Goal: Task Accomplishment & Management: Manage account settings

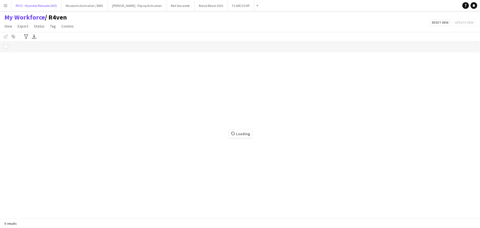
click at [43, 5] on button "PICO - Hyundai Palisade 2025 Close" at bounding box center [36, 5] width 50 height 11
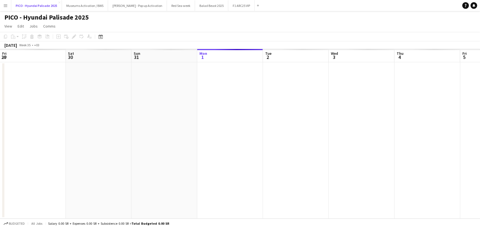
scroll to position [0, 132]
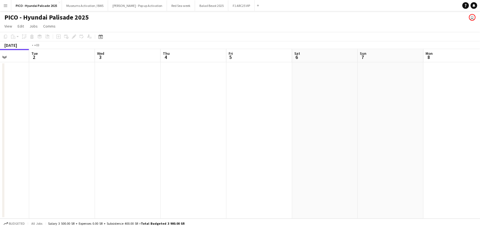
drag, startPoint x: 204, startPoint y: 102, endPoint x: 189, endPoint y: 108, distance: 16.1
click at [136, 104] on app-calendar-viewport "Fri 29 Sat 30 Sun 31 Mon 1 Tue 2 Wed 3 Thu 4 Fri 5 Sat 6 Sun 7 Mon 8 Tue 9 Wed …" at bounding box center [240, 134] width 480 height 170
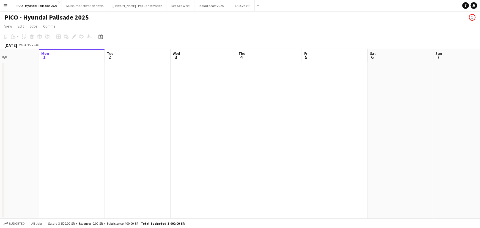
drag, startPoint x: 276, startPoint y: 106, endPoint x: 115, endPoint y: 107, distance: 160.2
click at [119, 107] on app-calendar-viewport "Fri 29 Sat 30 Sun 31 Mon 1 Tue 2 Wed 3 Thu 4 Fri 5 Sat 6 Sun 7 Mon 8 Tue 9 Wed …" at bounding box center [240, 134] width 480 height 170
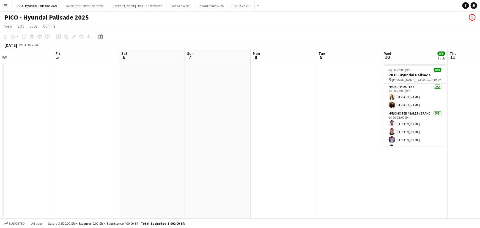
drag, startPoint x: 270, startPoint y: 101, endPoint x: 114, endPoint y: 114, distance: 156.6
click at [118, 114] on app-calendar-viewport "Tue 2 Wed 3 Thu 4 Fri 5 Sat 6 Sun 7 Mon 8 Tue 9 Wed 10 8/8 1 Job Thu 11 Fri 12 …" at bounding box center [240, 134] width 480 height 170
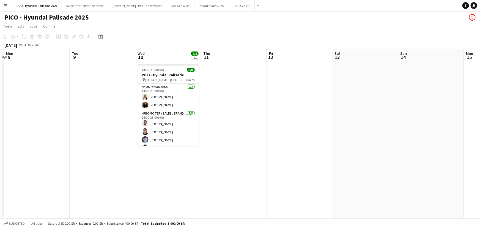
drag, startPoint x: 238, startPoint y: 107, endPoint x: 145, endPoint y: 110, distance: 93.9
click at [143, 110] on app-calendar-viewport "Thu 4 Fri 5 Sat 6 Sun 7 Mon 8 Tue 9 Wed 10 8/8 1 Job Thu 11 Fri 12 Sat 13 Sun 1…" at bounding box center [240, 134] width 480 height 170
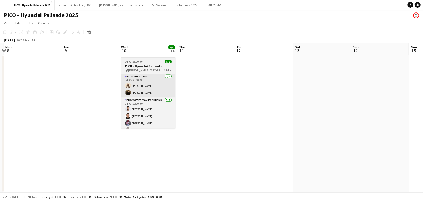
scroll to position [0, 260]
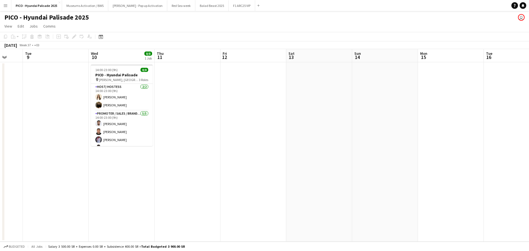
drag, startPoint x: 153, startPoint y: 103, endPoint x: 238, endPoint y: 98, distance: 85.2
click at [214, 102] on app-calendar-viewport "Sat 6 Sun 7 Mon 8 Tue 9 Wed 10 8/8 1 Job Thu 11 Fri 12 Sat 13 Sun 14 Mon 15 Tue…" at bounding box center [264, 145] width 529 height 192
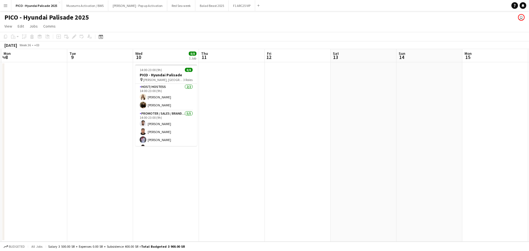
drag, startPoint x: 238, startPoint y: 98, endPoint x: 229, endPoint y: 103, distance: 10.8
click at [246, 96] on app-calendar-viewport "Sat 6 Sun 7 Mon 8 Tue 9 Wed 10 8/8 1 Job Thu 11 Fri 12 Sat 13 Sun 14 Mon 15 Tue…" at bounding box center [264, 145] width 529 height 192
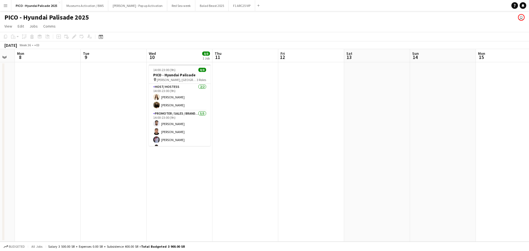
click at [163, 164] on app-date-cell "14:00-23:00 (9h) 8/8 PICO - Hyundai Palisade pin [PERSON_NAME], [GEOGRAPHIC_DAT…" at bounding box center [179, 151] width 66 height 179
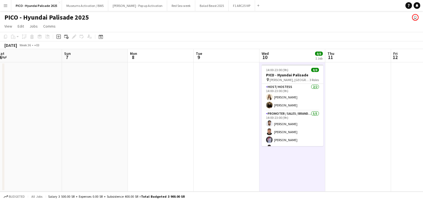
drag, startPoint x: 269, startPoint y: 160, endPoint x: 216, endPoint y: 159, distance: 52.9
click at [230, 159] on app-calendar-viewport "Thu 4 Fri 5 Sat 6 Sun 7 Mon 8 Tue 9 Wed 10 8/8 1 Job Thu 11 Fri 12 Sat 13 Sun 1…" at bounding box center [211, 120] width 423 height 142
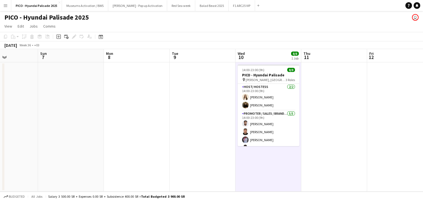
drag, startPoint x: 274, startPoint y: 164, endPoint x: 190, endPoint y: 156, distance: 84.7
click at [190, 156] on app-calendar-viewport "Thu 4 Fri 5 Sat 6 Sun 7 Mon 8 Tue 9 Wed 10 8/8 1 Job Thu 11 Fri 12 Sat 13 Sun 1…" at bounding box center [211, 120] width 423 height 142
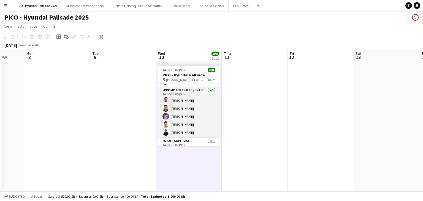
scroll to position [34, 0]
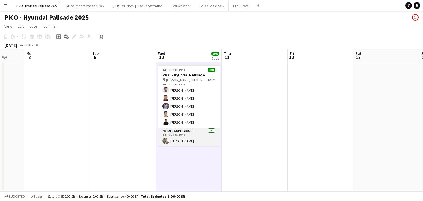
click at [183, 136] on app-card-role "Staff Supervisor [DATE] 14:00-23:00 (9h) [PERSON_NAME]" at bounding box center [189, 136] width 62 height 19
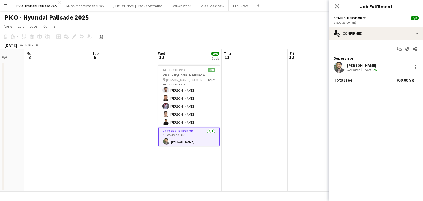
click at [393, 65] on div "[PERSON_NAME] Not rated 9.5km 2/2" at bounding box center [376, 67] width 94 height 11
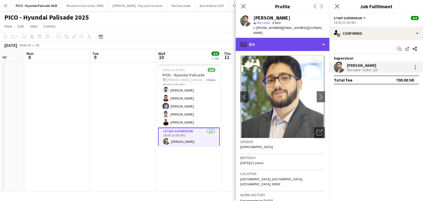
click at [282, 38] on div "profile Bio" at bounding box center [283, 44] width 94 height 13
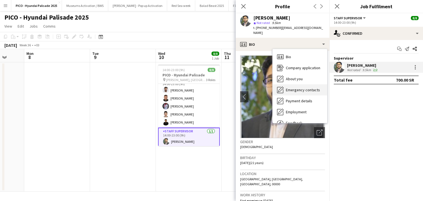
click at [298, 87] on span "Emergency contacts" at bounding box center [303, 89] width 34 height 5
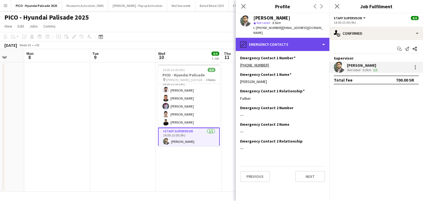
click at [293, 38] on div "pencil4 Emergency contacts" at bounding box center [283, 44] width 94 height 13
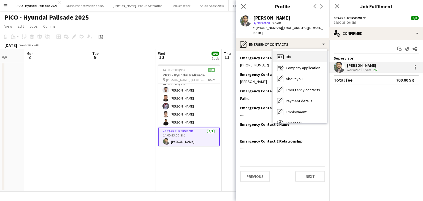
click at [294, 51] on div "Bio Bio" at bounding box center [300, 56] width 55 height 11
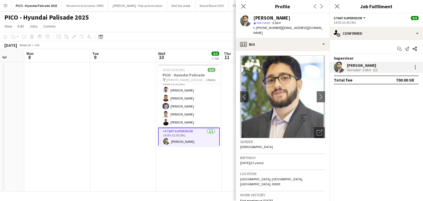
click at [281, 139] on h3 "Gender" at bounding box center [282, 141] width 85 height 5
click at [126, 9] on button "[PERSON_NAME] - Pop up Activation Close" at bounding box center [137, 5] width 59 height 11
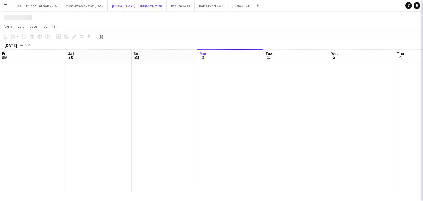
scroll to position [0, 132]
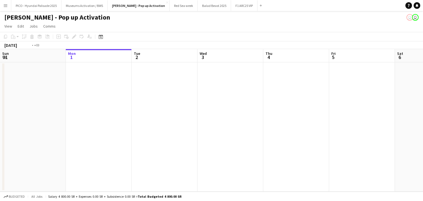
drag, startPoint x: 245, startPoint y: 103, endPoint x: 88, endPoint y: 108, distance: 157.3
click at [85, 108] on app-calendar-viewport "Fri 29 Sat 30 Sun 31 Mon 1 Tue 2 Wed 3 Thu 4 Fri 5 Sat 6 Sun 7 Mon 8 Tue 9" at bounding box center [211, 120] width 423 height 142
drag, startPoint x: 199, startPoint y: 111, endPoint x: 166, endPoint y: 114, distance: 33.7
click at [77, 111] on app-calendar-viewport "Sun 31 Mon 1 Tue 2 Wed 3 Thu 4 Fri 5 Sat 6 Sun 7 Mon 8 Tue 9 Wed 10 Thu 11 4/4 …" at bounding box center [211, 120] width 423 height 142
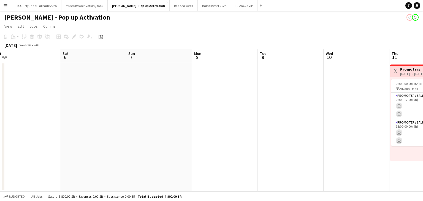
click at [46, 115] on app-calendar-viewport "Tue 2 Wed 3 Thu 4 Fri 5 Sat 6 Sun 7 Mon 8 Tue 9 Wed 10 Thu 11 4/4 1 Job Fri 12 …" at bounding box center [211, 120] width 423 height 142
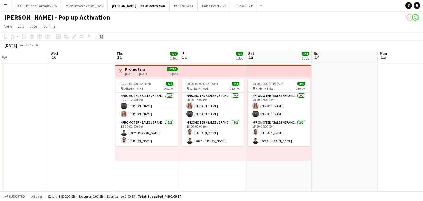
drag, startPoint x: 112, startPoint y: 115, endPoint x: 62, endPoint y: 117, distance: 49.6
click at [50, 116] on app-calendar-viewport "Sat 6 Sun 7 Mon 8 Tue 9 Wed 10 Thu 11 4/4 1 Job Fri 12 4/4 1 Job Sat 13 4/4 1 J…" at bounding box center [211, 120] width 423 height 142
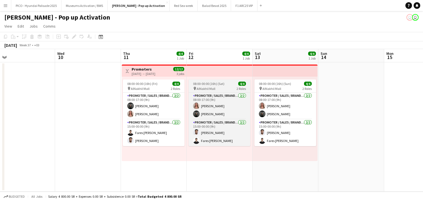
click at [220, 86] on app-job-card "08:00-00:00 (16h) (Sat) 4/4 pin AlNakhil Mall 2 Roles Promoter / Sales / Brand …" at bounding box center [220, 112] width 62 height 67
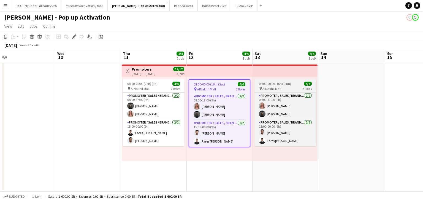
click at [283, 85] on span "08:00-00:00 (16h) (Sun)" at bounding box center [275, 83] width 32 height 4
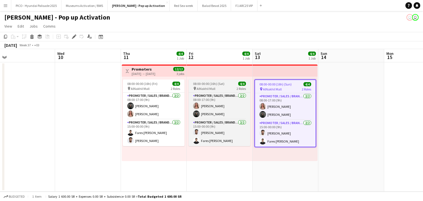
click at [222, 83] on span "08:00-00:00 (16h) (Sat)" at bounding box center [208, 83] width 31 height 4
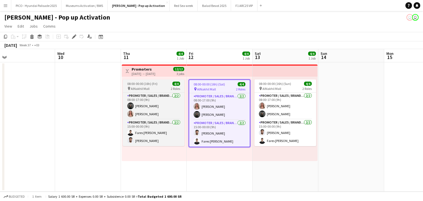
click at [161, 82] on div "08:00-00:00 (16h) (Fri) 4/4" at bounding box center [154, 83] width 62 height 4
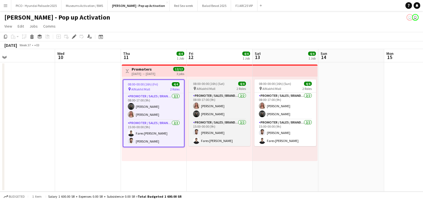
click at [192, 82] on div "08:00-00:00 (16h) (Sat) 4/4" at bounding box center [220, 83] width 62 height 4
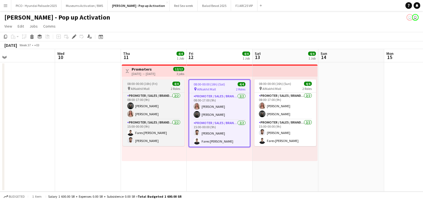
click at [153, 82] on span "08:00-00:00 (16h) (Fri)" at bounding box center [142, 83] width 30 height 4
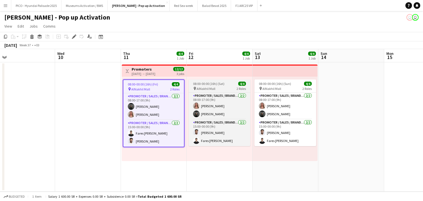
click at [205, 87] on span "AlNakhil Mall" at bounding box center [206, 88] width 19 height 4
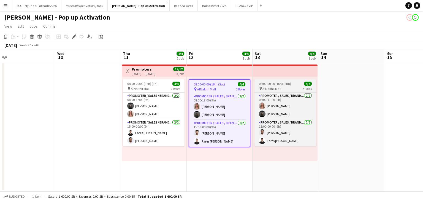
click at [286, 87] on div "pin AlNakhil Mall 2 Roles" at bounding box center [285, 88] width 62 height 4
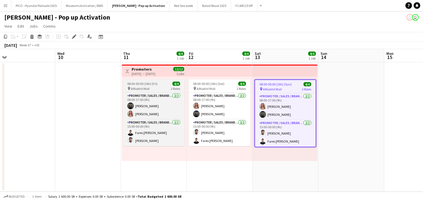
click at [169, 87] on div "pin AlNakhil Mall 2 Roles" at bounding box center [154, 88] width 62 height 4
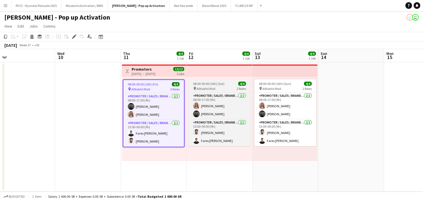
click at [199, 88] on span "AlNakhil Mall" at bounding box center [206, 88] width 19 height 4
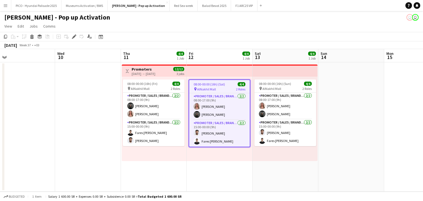
click at [212, 159] on div "08:00-00:00 (16h) (Sat) 4/4 pin AlNakhil Mall 2 Roles Promoter / Sales / Brand …" at bounding box center [220, 119] width 66 height 84
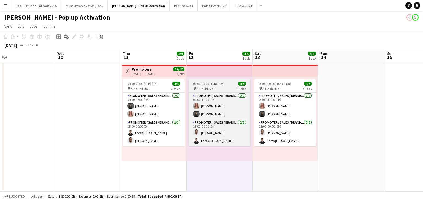
click at [223, 88] on div "pin AlNakhil Mall 2 Roles" at bounding box center [220, 88] width 62 height 4
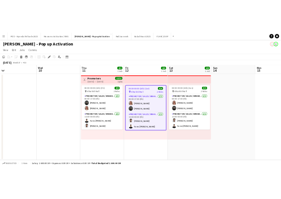
scroll to position [0, 208]
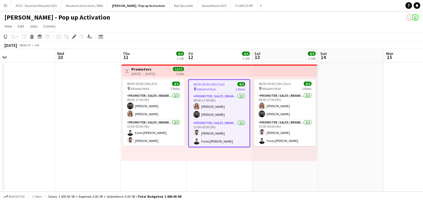
click at [212, 155] on div "08:00-00:00 (16h) (Sat) 4/4 pin AlNakhil Mall 2 Roles Promoter / Sales / Brand …" at bounding box center [219, 119] width 66 height 84
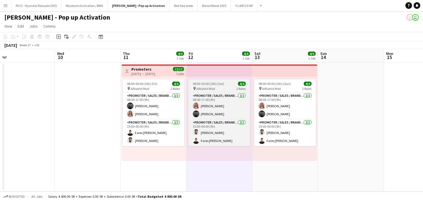
click at [224, 86] on div "pin AlNakhil Mall 2 Roles" at bounding box center [219, 88] width 62 height 4
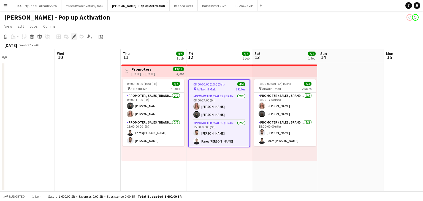
click at [76, 38] on icon "Edit" at bounding box center [74, 36] width 4 height 4
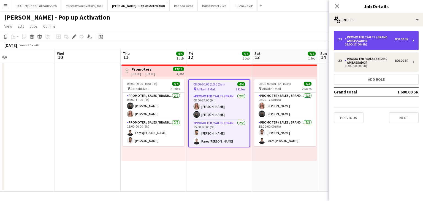
click at [349, 43] on div "08:00-17:00 (9h)" at bounding box center [373, 44] width 70 height 3
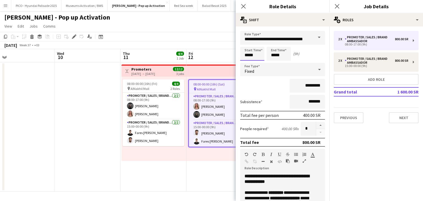
click at [247, 55] on input "*****" at bounding box center [252, 54] width 24 height 14
click at [249, 45] on div at bounding box center [246, 44] width 11 height 6
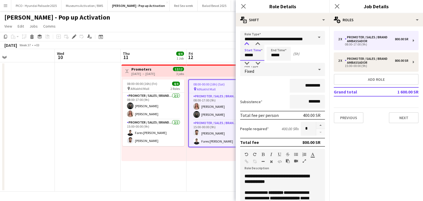
type input "*****"
click at [249, 45] on div at bounding box center [246, 44] width 11 height 6
click at [273, 53] on input "*****" at bounding box center [279, 54] width 24 height 14
click at [274, 43] on div at bounding box center [273, 44] width 11 height 6
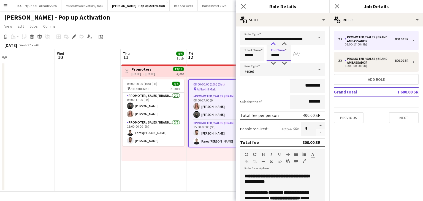
click at [274, 43] on div at bounding box center [273, 44] width 11 height 6
type input "*****"
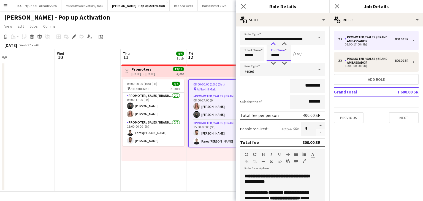
click at [274, 43] on div at bounding box center [273, 44] width 11 height 6
click at [271, 87] on div "*********" at bounding box center [282, 86] width 85 height 14
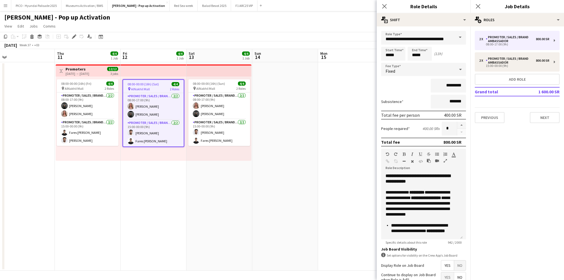
click at [442, 51] on div "(11h)" at bounding box center [438, 53] width 8 height 5
click at [439, 52] on div "(11h)" at bounding box center [438, 53] width 8 height 5
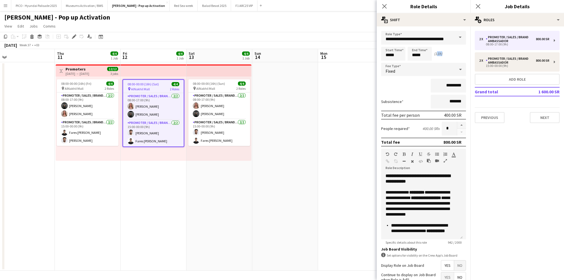
click at [439, 52] on div "(11h)" at bounding box center [438, 53] width 8 height 5
click at [439, 55] on div "(11h)" at bounding box center [438, 53] width 8 height 5
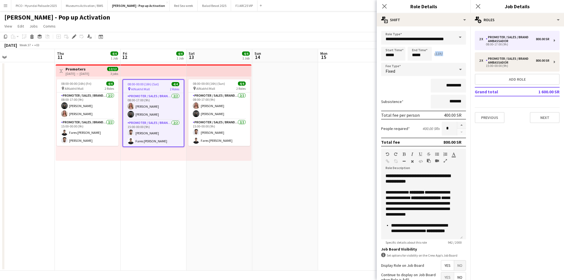
click at [448, 54] on div "Start Time ***** End Time ***** (11h)" at bounding box center [423, 54] width 85 height 14
click at [437, 55] on div "(11h)" at bounding box center [438, 53] width 8 height 5
click at [440, 53] on div "Start Time ***** End Time ***** (11h)" at bounding box center [423, 54] width 85 height 14
click at [440, 54] on div "(11h)" at bounding box center [438, 53] width 8 height 5
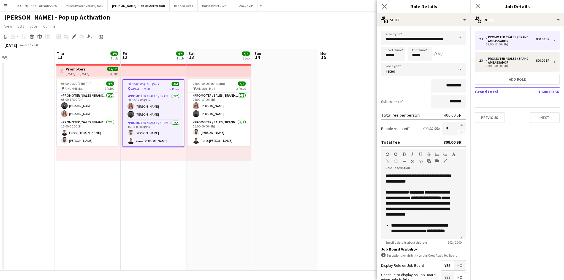
click at [440, 54] on div "(11h)" at bounding box center [438, 53] width 8 height 5
click at [445, 55] on div "Start Time ***** End Time ***** (11h)" at bounding box center [423, 54] width 85 height 14
